Goal: Navigation & Orientation: Find specific page/section

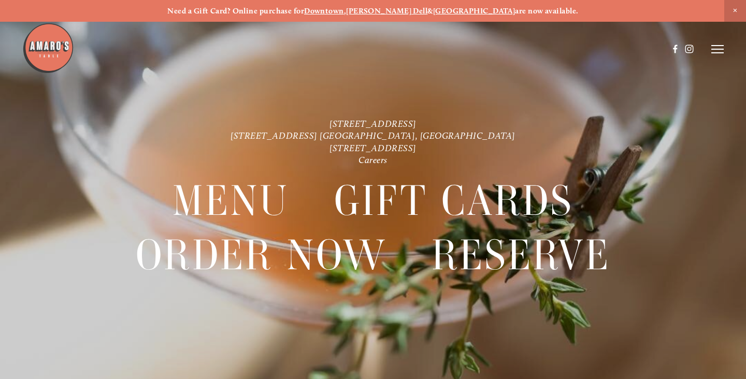
scroll to position [-4, 0]
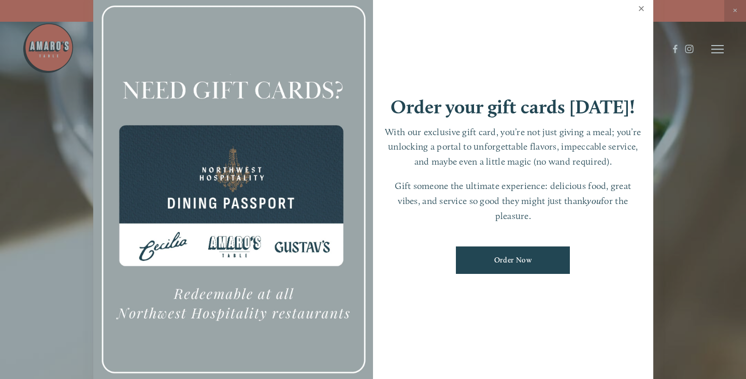
click at [640, 15] on link "Close" at bounding box center [641, 9] width 20 height 29
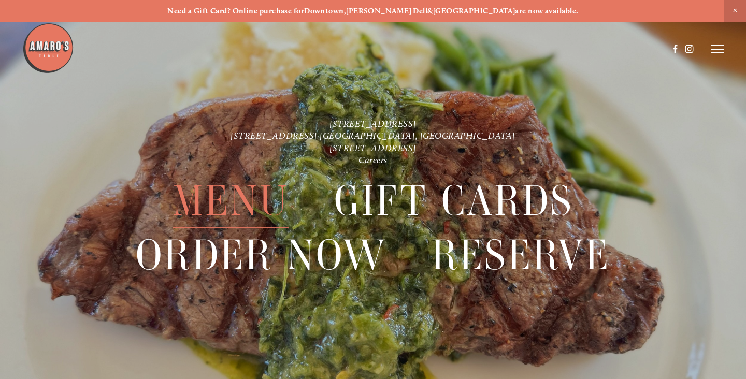
click at [256, 202] on span "Menu" at bounding box center [230, 201] width 117 height 54
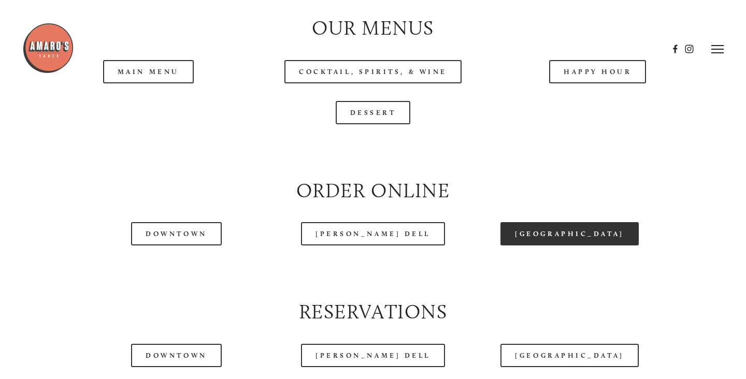
scroll to position [1071, 0]
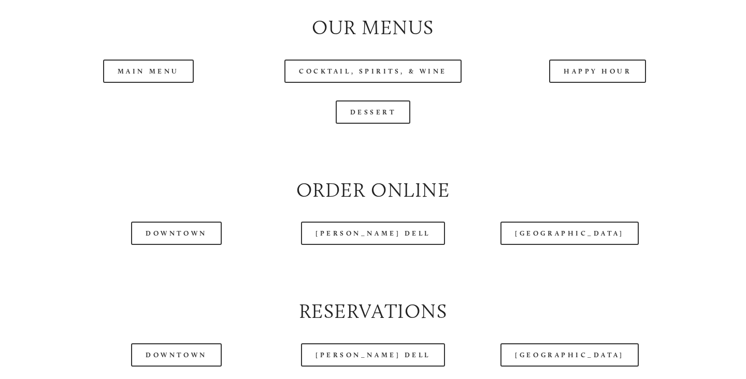
click at [144, 68] on header "Menu Order Now Visit Gallery 0" at bounding box center [372, 23] width 701 height 98
click at [146, 67] on header "Menu Order Now Visit Gallery 0" at bounding box center [372, 23] width 701 height 98
click at [157, 65] on header "Menu Order Now Visit Gallery 0" at bounding box center [372, 23] width 701 height 98
click at [364, 66] on header "Menu Order Now Visit Gallery 0" at bounding box center [372, 23] width 701 height 98
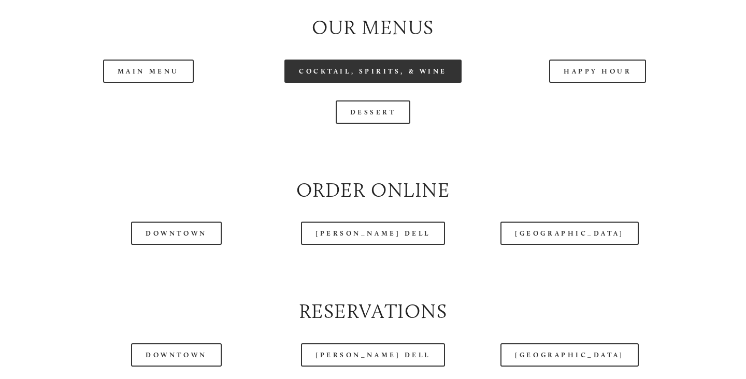
click at [336, 75] on link "Cocktail, Spirits, & Wine" at bounding box center [372, 71] width 177 height 23
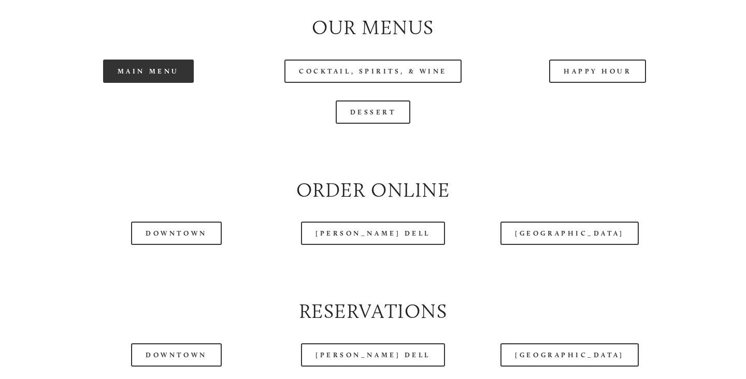
click at [139, 74] on link "Main Menu" at bounding box center [148, 71] width 91 height 23
